Goal: Book appointment/travel/reservation

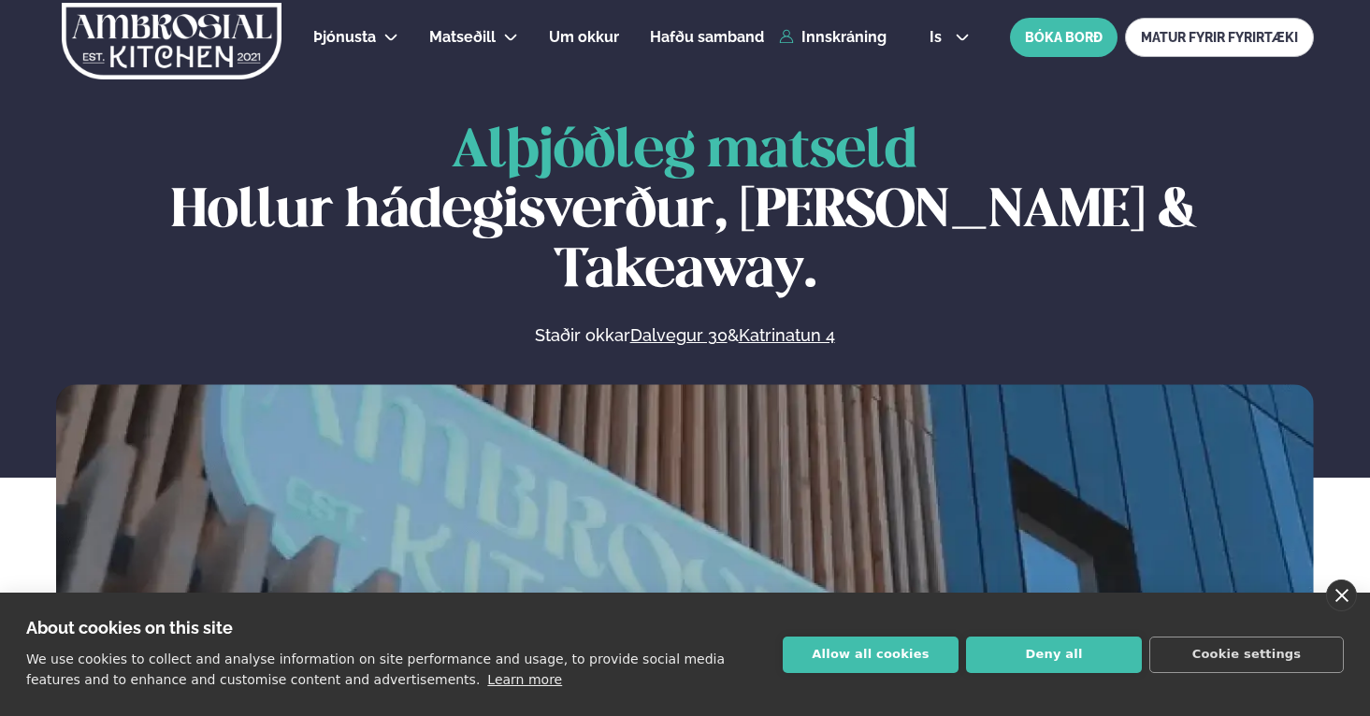
click at [1352, 592] on link "close" at bounding box center [1341, 596] width 31 height 32
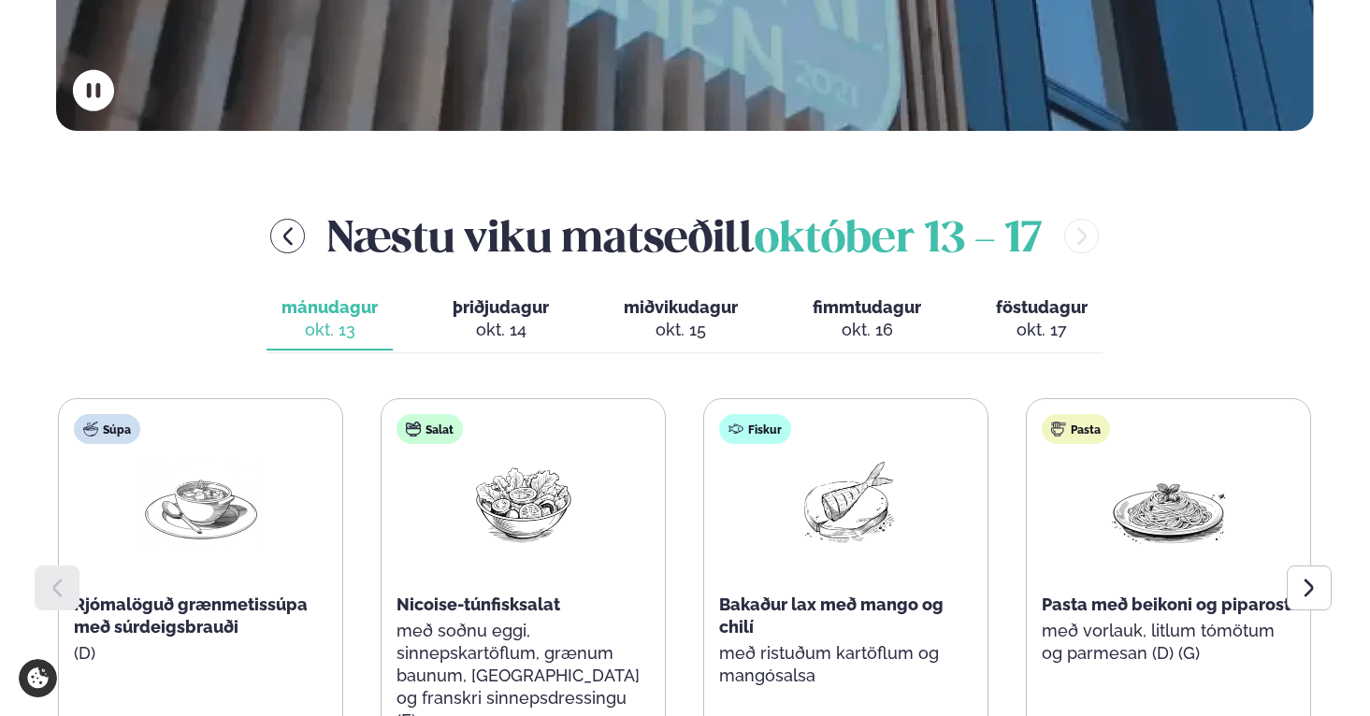
scroll to position [657, 0]
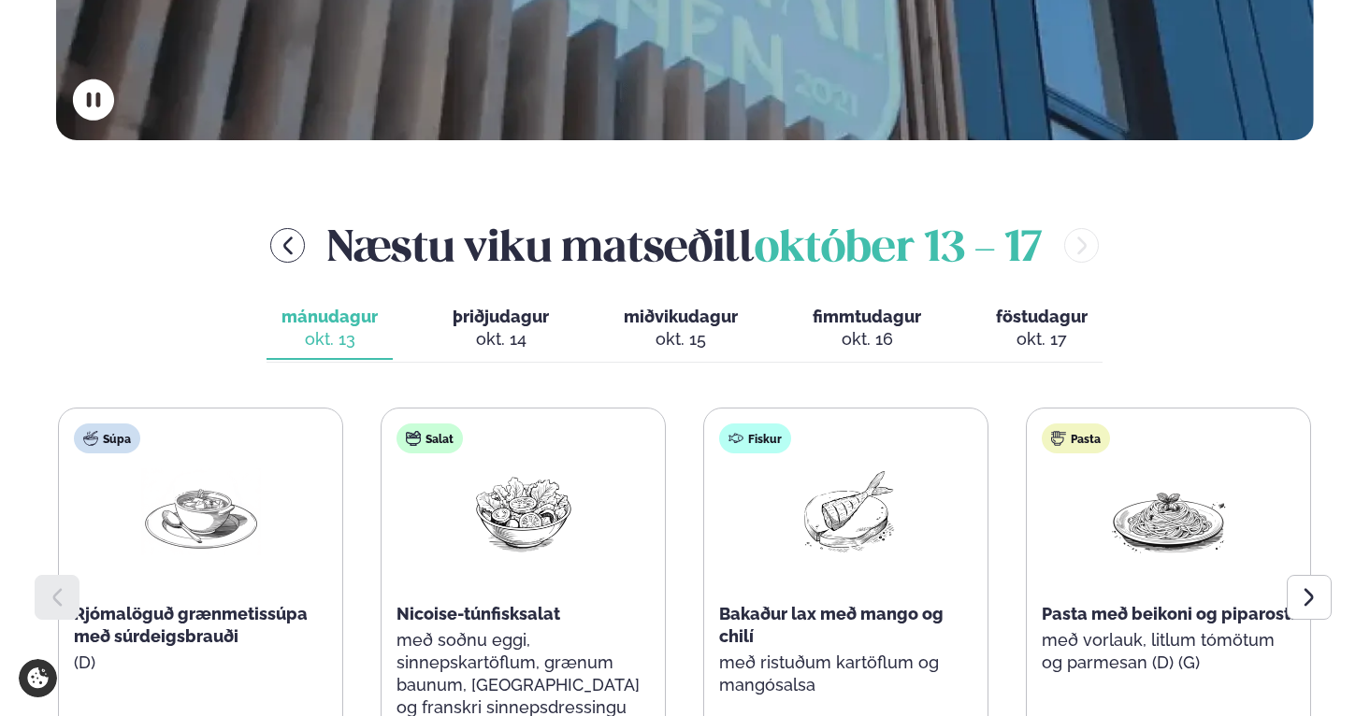
click at [489, 307] on span "þriðjudagur" at bounding box center [501, 317] width 96 height 20
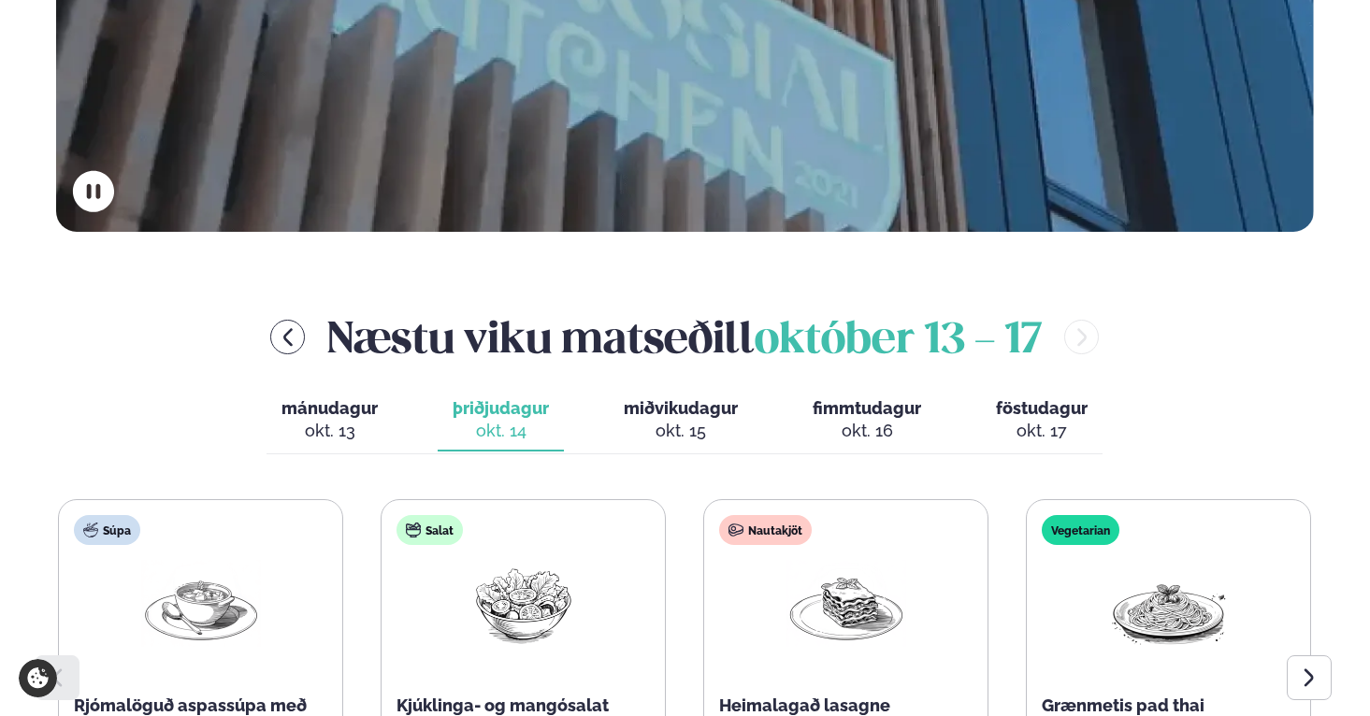
scroll to position [562, 0]
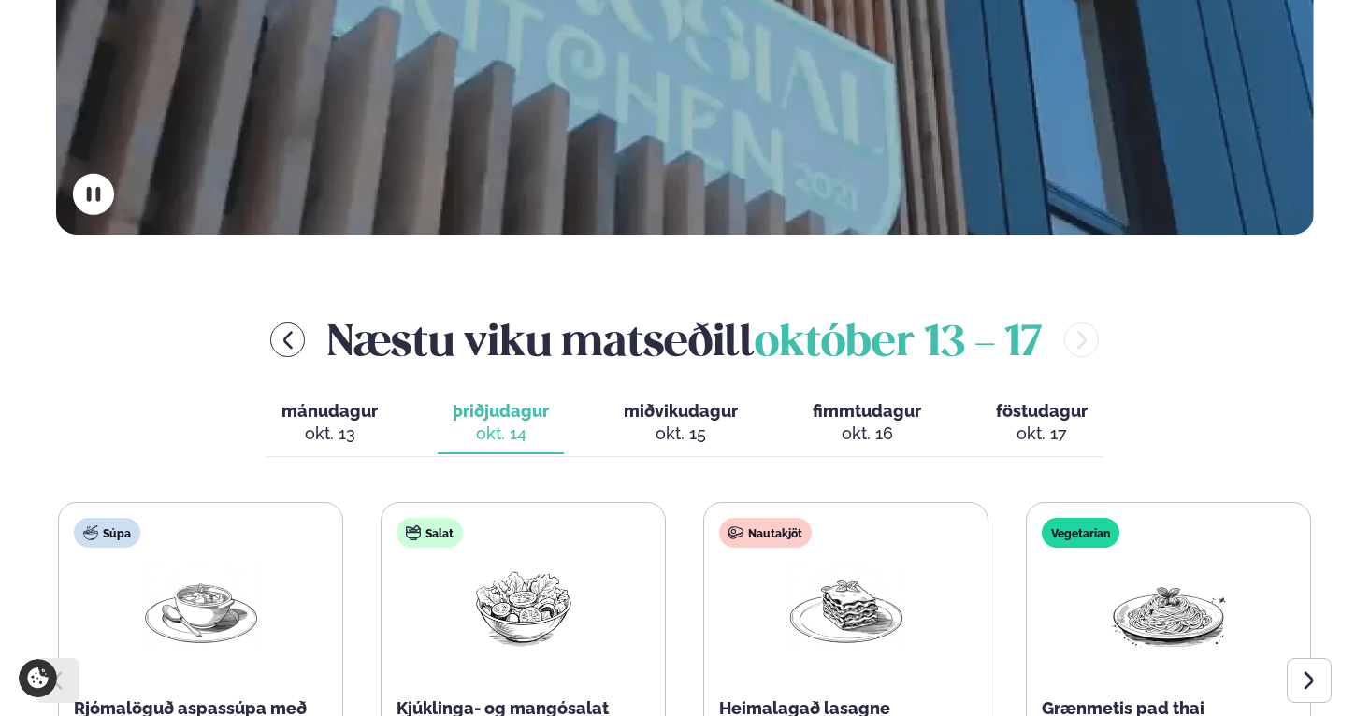
click at [688, 401] on span "miðvikudagur" at bounding box center [681, 411] width 114 height 20
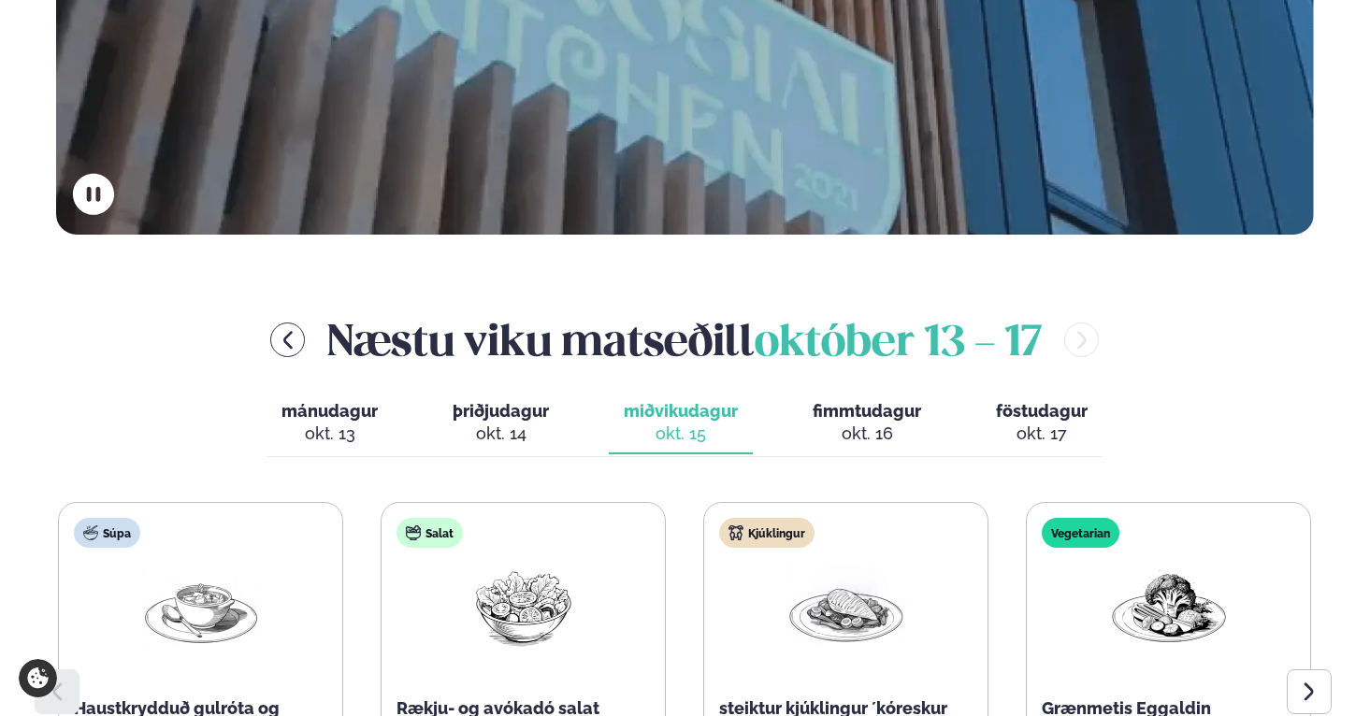
click at [847, 401] on span "fimmtudagur" at bounding box center [867, 411] width 109 height 20
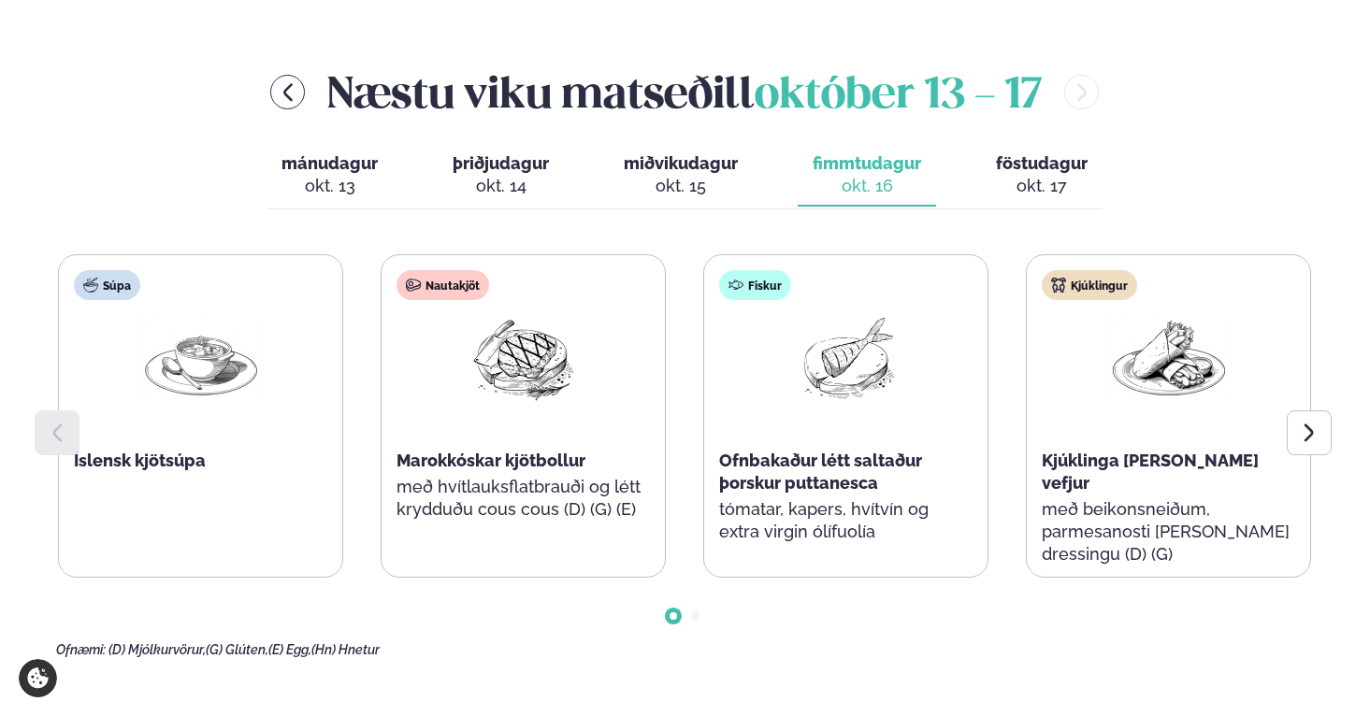
scroll to position [730, 0]
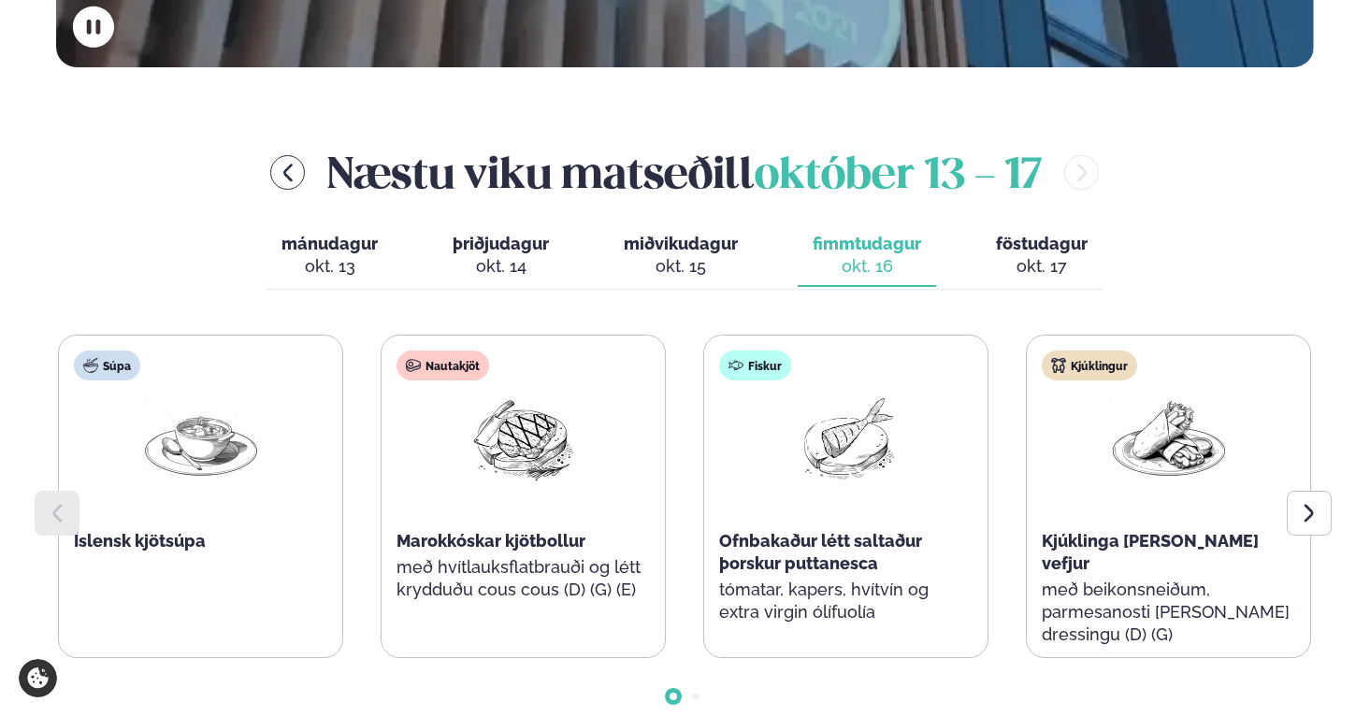
click at [699, 234] on span "miðvikudagur" at bounding box center [681, 244] width 114 height 20
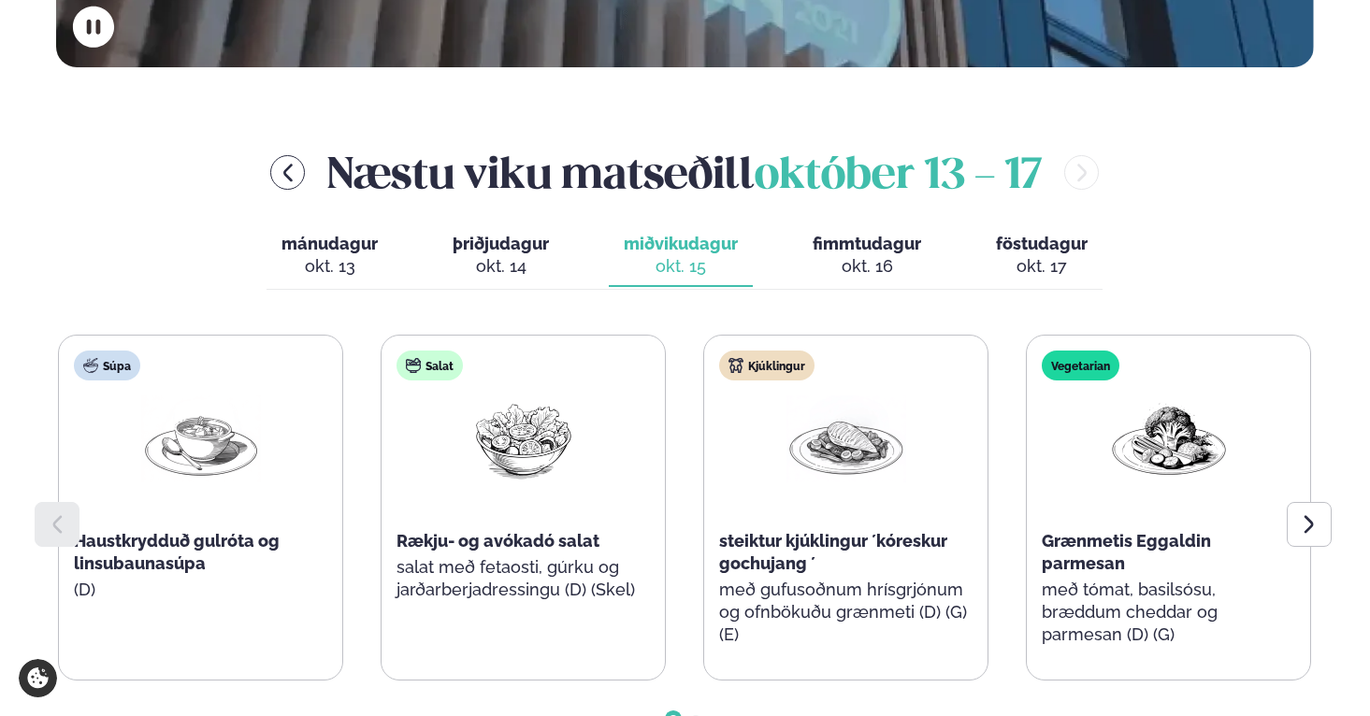
click at [1036, 255] on div "okt. 17" at bounding box center [1042, 266] width 92 height 22
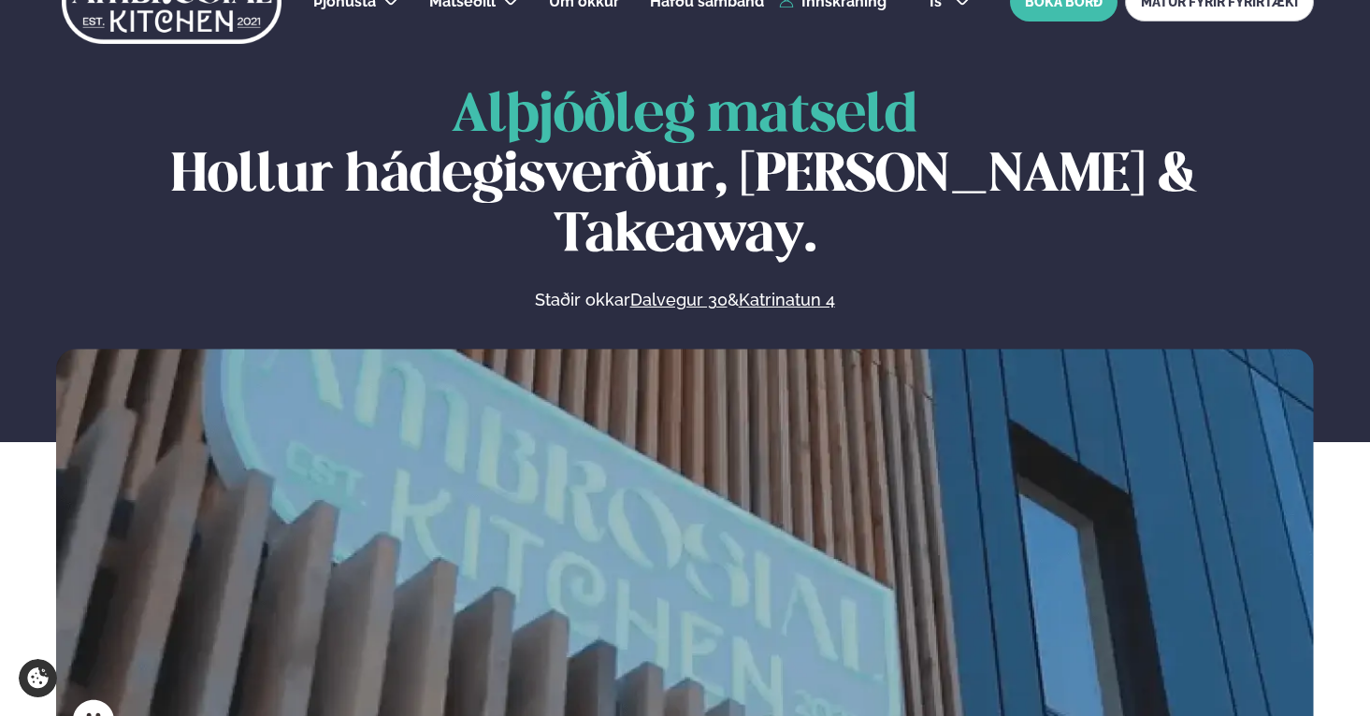
scroll to position [0, 0]
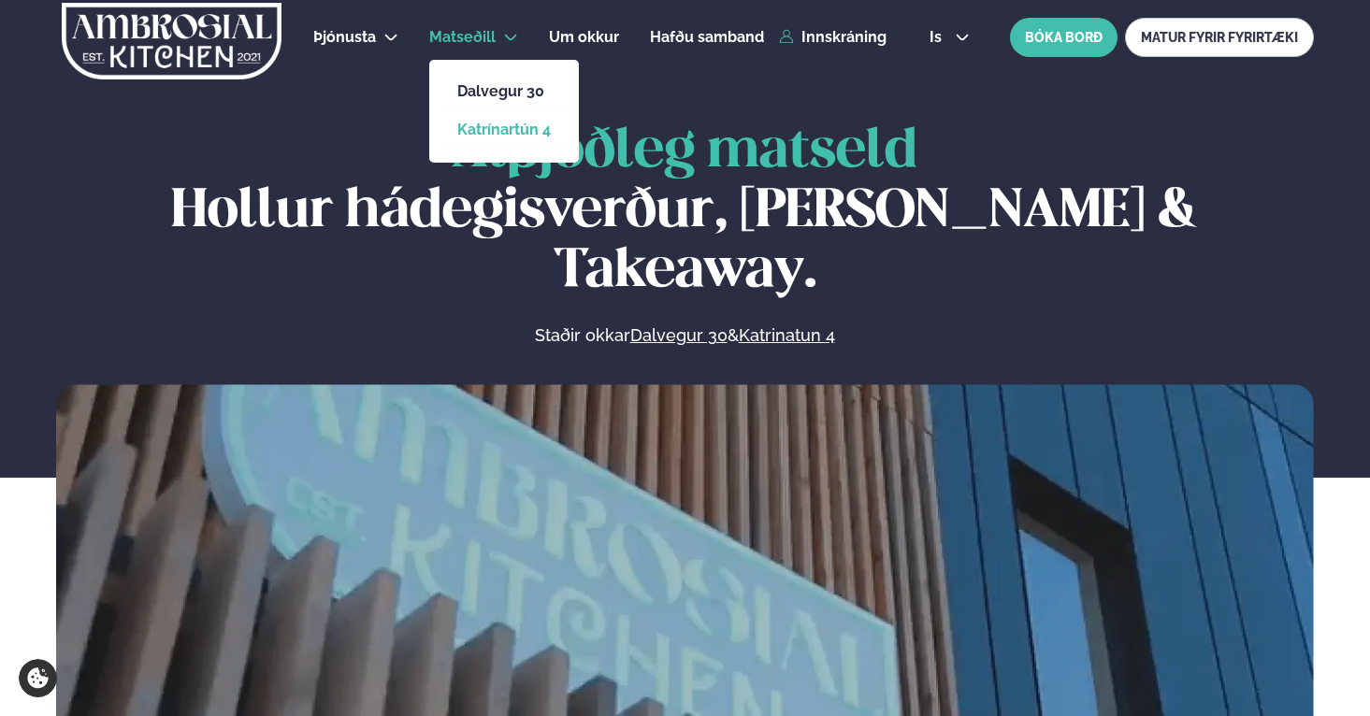
click at [493, 137] on link "Katrínartún 4" at bounding box center [504, 130] width 94 height 15
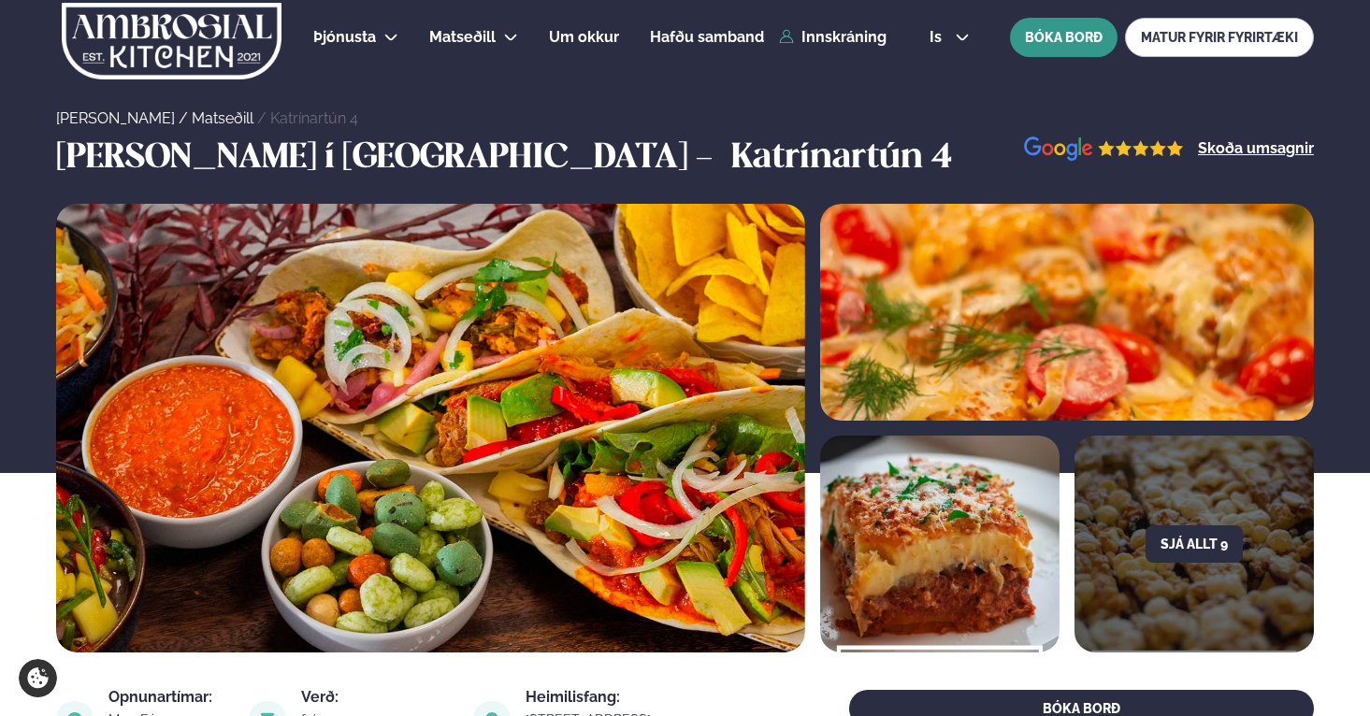
click at [1057, 43] on button "BÓKA BORÐ" at bounding box center [1064, 37] width 108 height 39
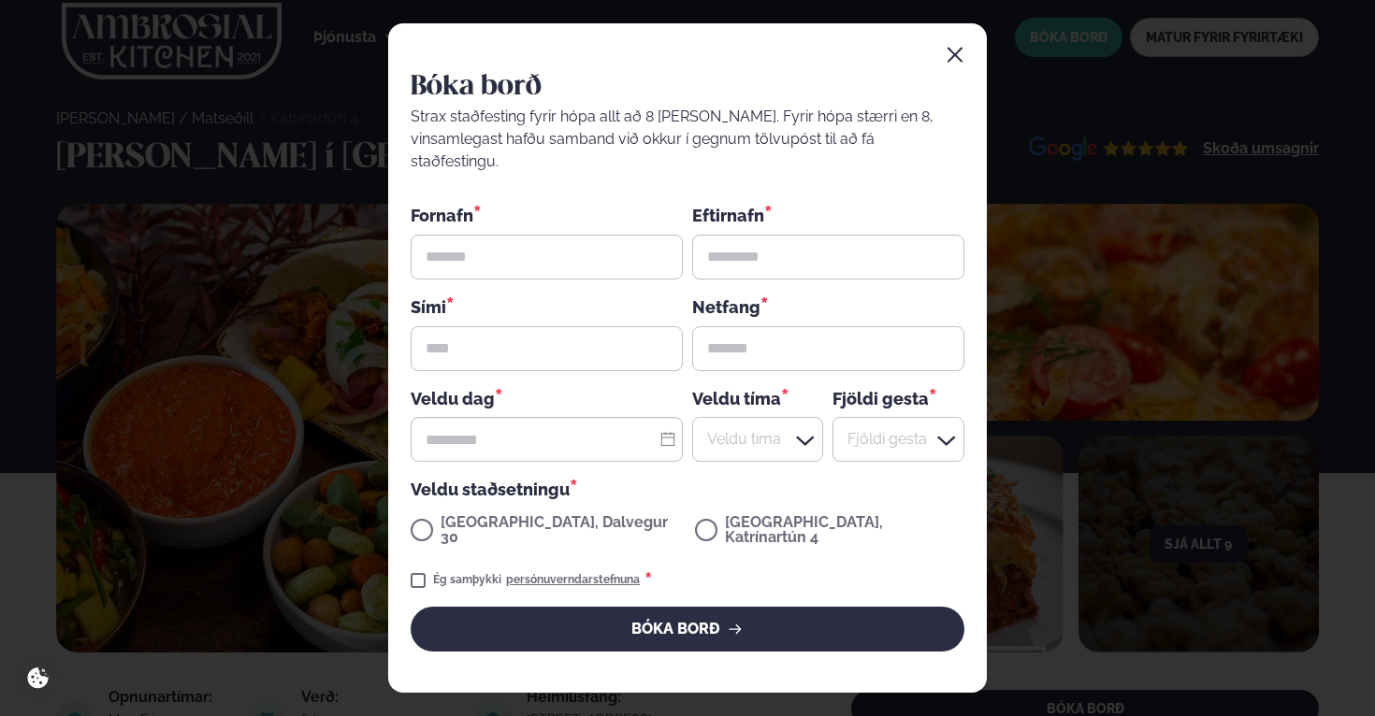
click at [957, 65] on icon "button" at bounding box center [955, 55] width 19 height 19
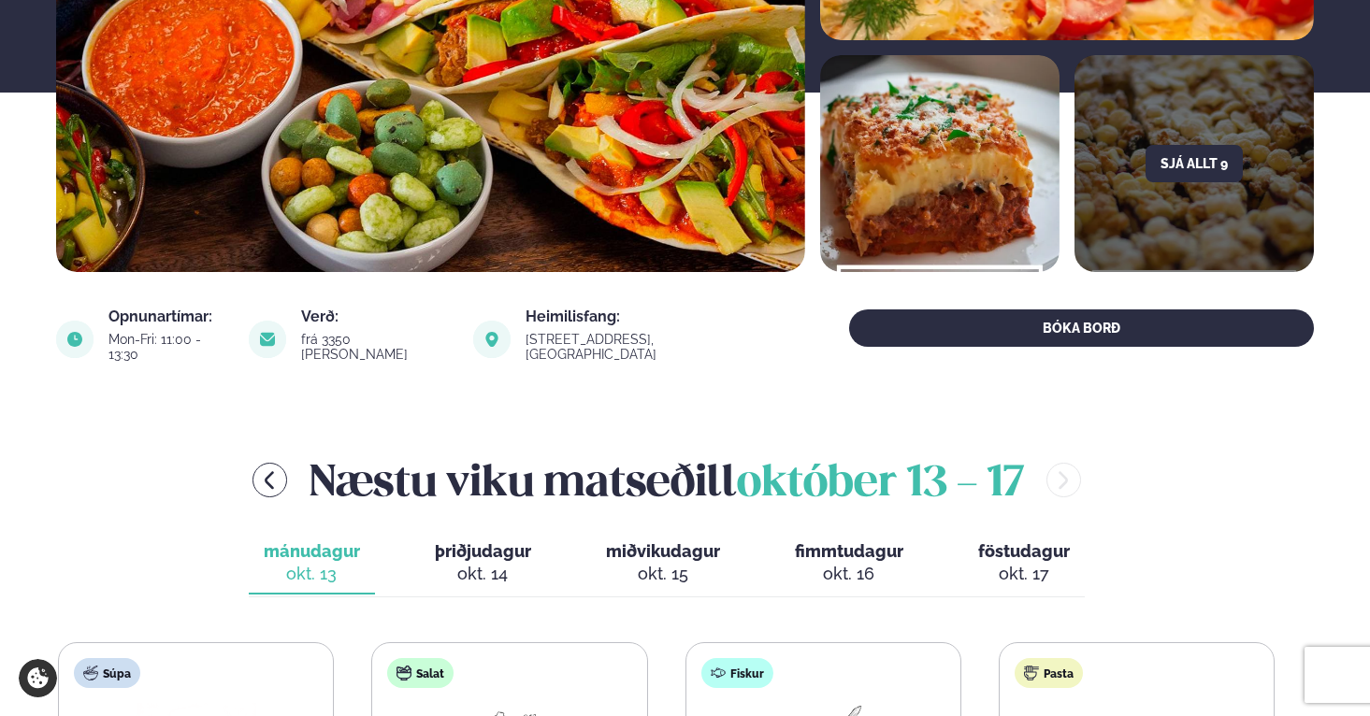
scroll to position [384, 0]
